Goal: Browse casually: Explore the website without a specific task or goal

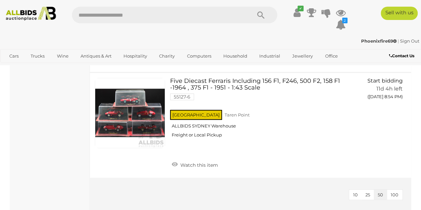
scroll to position [2628, 0]
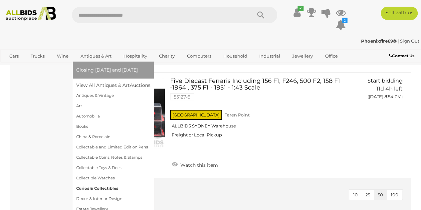
click at [110, 191] on link "Curios & Collectibles" at bounding box center [113, 188] width 74 height 10
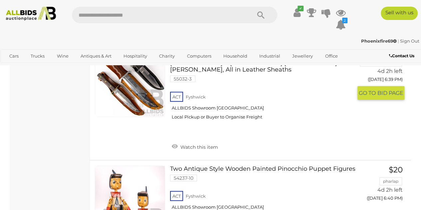
scroll to position [2162, 0]
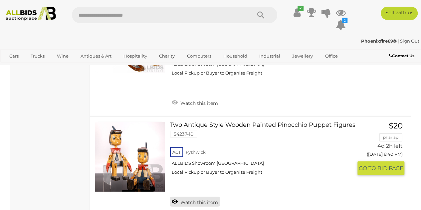
click at [202, 197] on link "Watch this item" at bounding box center [195, 202] width 50 height 10
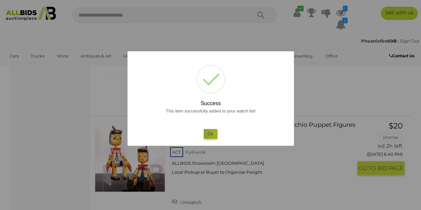
click at [215, 134] on button "Ok" at bounding box center [211, 134] width 14 height 10
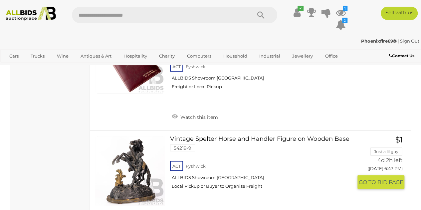
scroll to position [2994, 0]
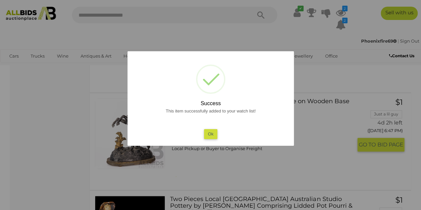
click at [214, 134] on button "Ok" at bounding box center [211, 134] width 14 height 10
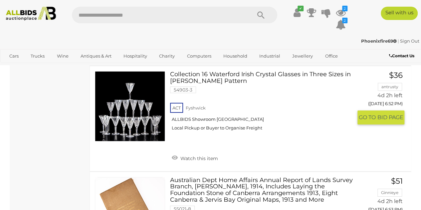
scroll to position [3659, 0]
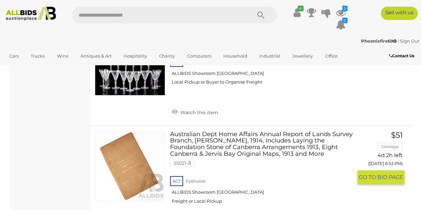
drag, startPoint x: 216, startPoint y: 173, endPoint x: 217, endPoint y: 165, distance: 7.8
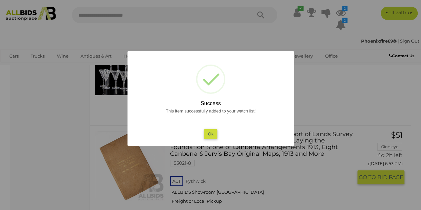
click at [212, 134] on button "Ok" at bounding box center [211, 134] width 14 height 10
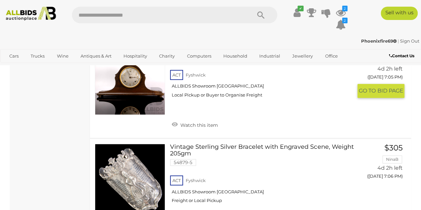
scroll to position [5256, 0]
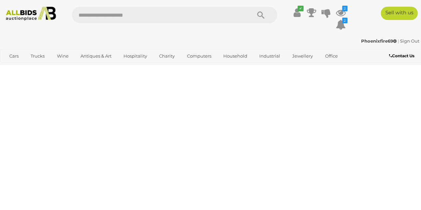
scroll to position [96, 0]
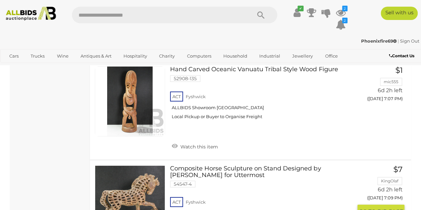
scroll to position [4986, 0]
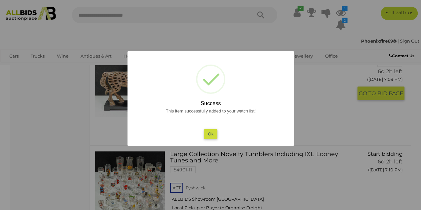
click at [212, 134] on button "Ok" at bounding box center [211, 134] width 14 height 10
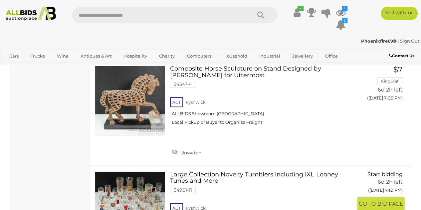
scroll to position [5086, 0]
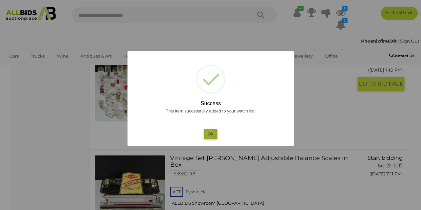
click at [209, 133] on button "Ok" at bounding box center [211, 134] width 14 height 10
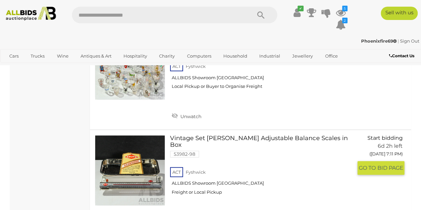
scroll to position [5219, 0]
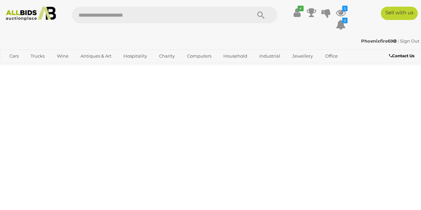
scroll to position [96, 0]
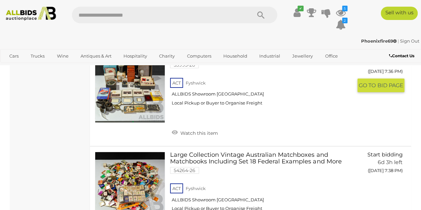
scroll to position [1227, 0]
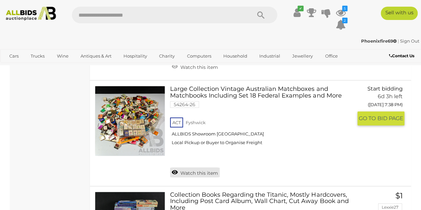
click at [192, 167] on link "Watch this item" at bounding box center [195, 172] width 50 height 10
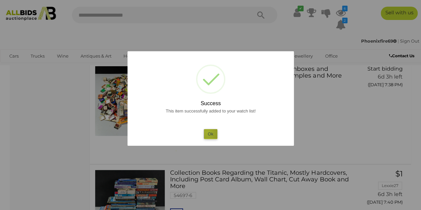
click at [207, 132] on button "Ok" at bounding box center [211, 134] width 14 height 10
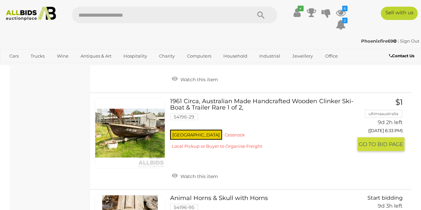
scroll to position [2059, 0]
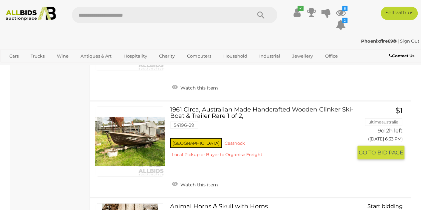
click at [135, 115] on link at bounding box center [130, 141] width 70 height 70
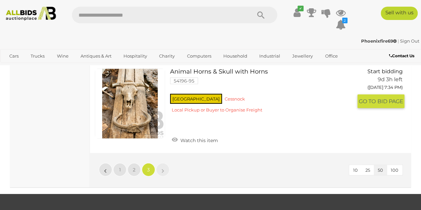
scroll to position [2200, 0]
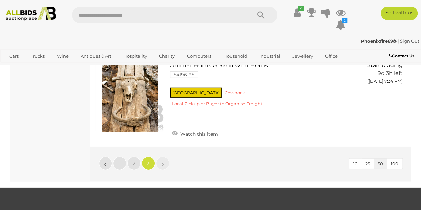
click at [160, 157] on link "»" at bounding box center [162, 163] width 13 height 13
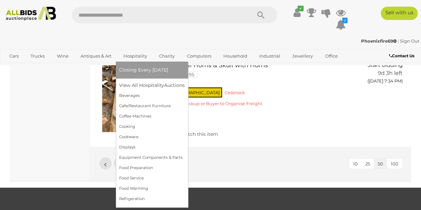
click at [128, 55] on link "Hospitality" at bounding box center [135, 56] width 32 height 11
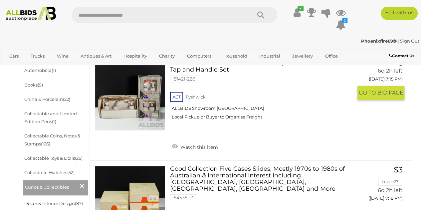
scroll to position [233, 0]
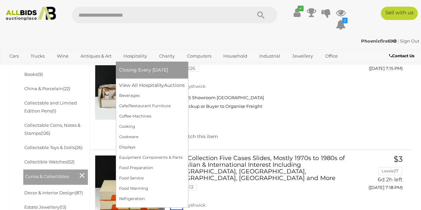
click at [142, 55] on link "Hospitality" at bounding box center [135, 56] width 32 height 11
click at [130, 105] on link "Cafe/Restaurant Furniture" at bounding box center [152, 106] width 66 height 10
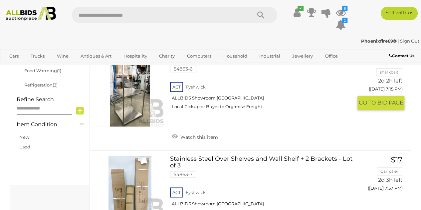
scroll to position [67, 0]
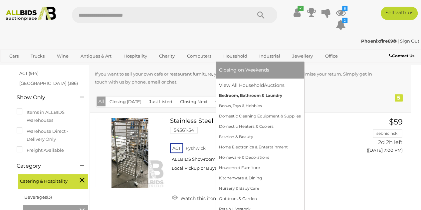
click at [237, 94] on link "Bedroom, Bathroom & Laundry" at bounding box center [260, 95] width 82 height 10
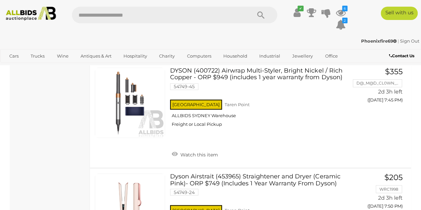
scroll to position [333, 0]
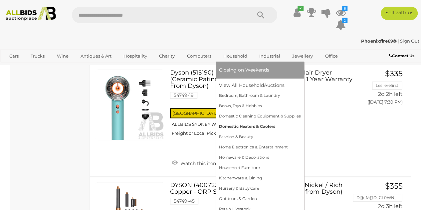
click at [241, 127] on link "Domestic Heaters & Coolers" at bounding box center [260, 126] width 82 height 10
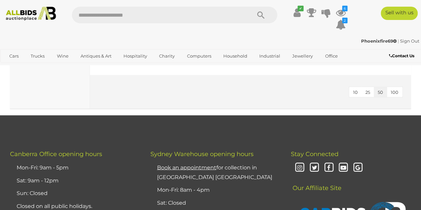
scroll to position [333, 0]
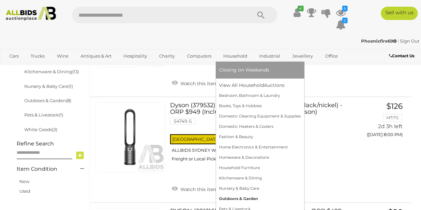
click at [237, 195] on link "Outdoors & Garden" at bounding box center [260, 199] width 82 height 10
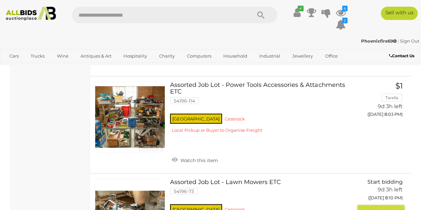
scroll to position [499, 0]
